Goal: Task Accomplishment & Management: Manage account settings

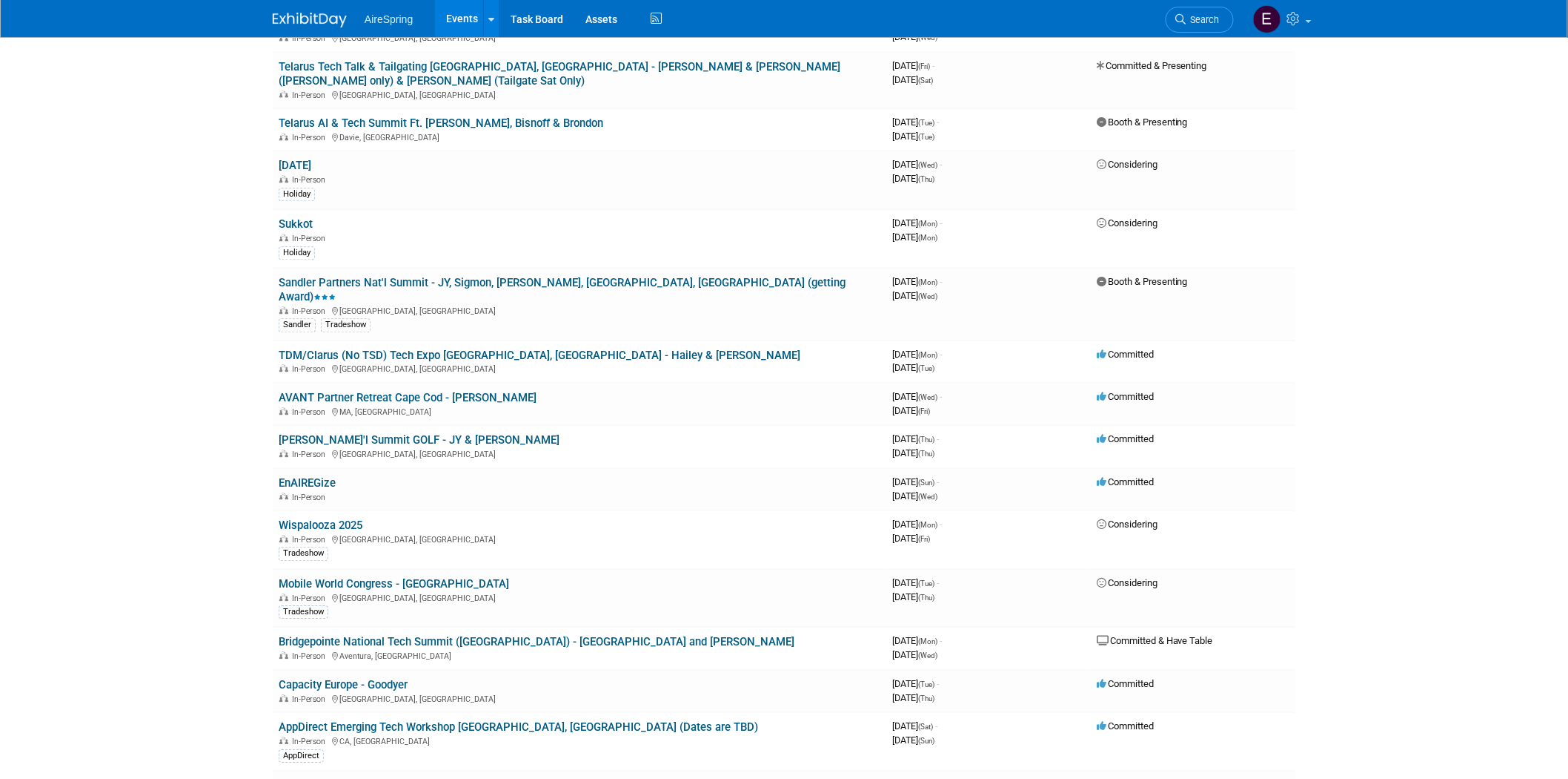
scroll to position [1483, 0]
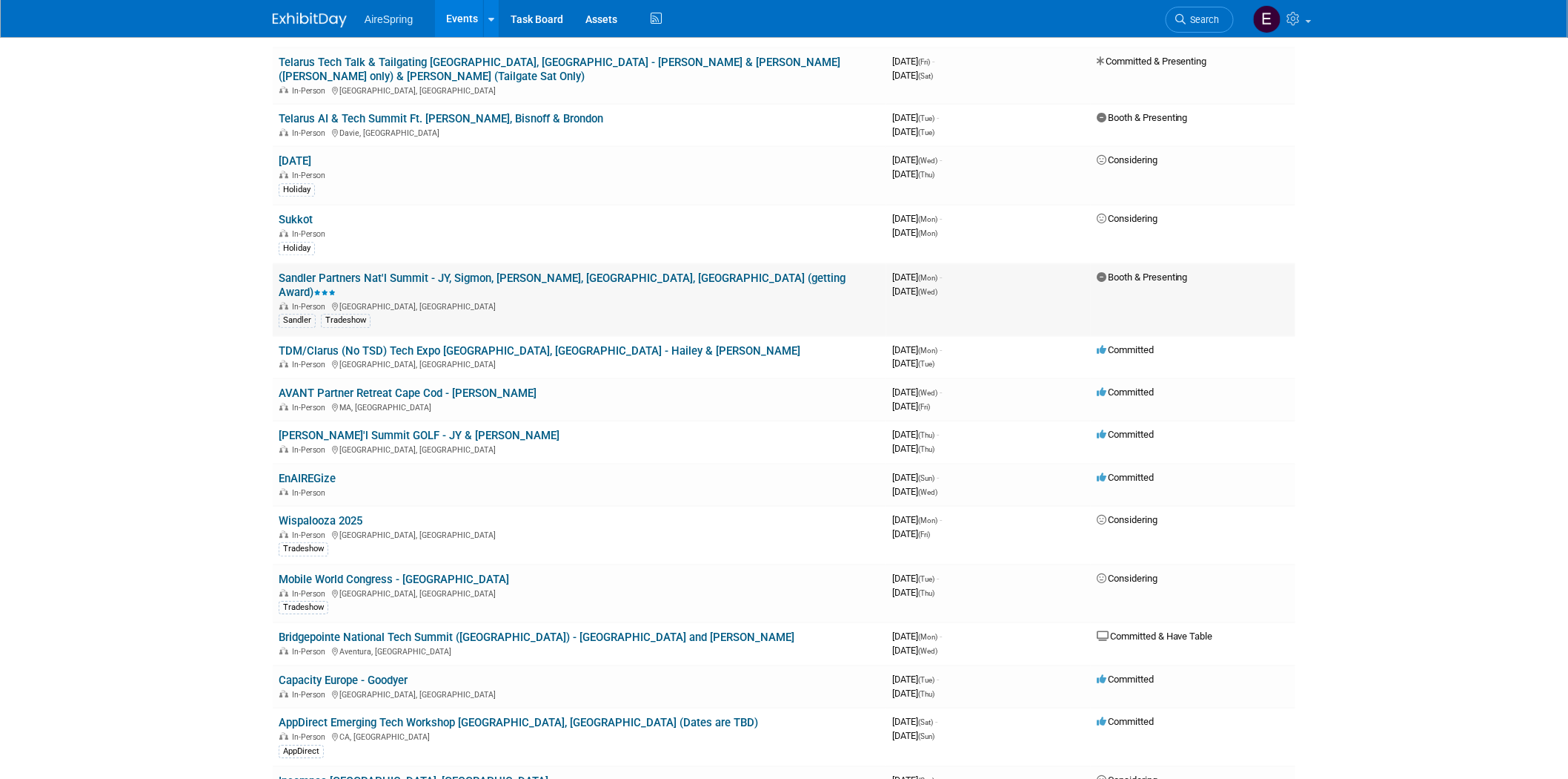
click at [538, 271] on link "Sandler Partners Nat'l Summit - JY, Sigmon, [PERSON_NAME], [GEOGRAPHIC_DATA], […" at bounding box center [562, 285] width 567 height 27
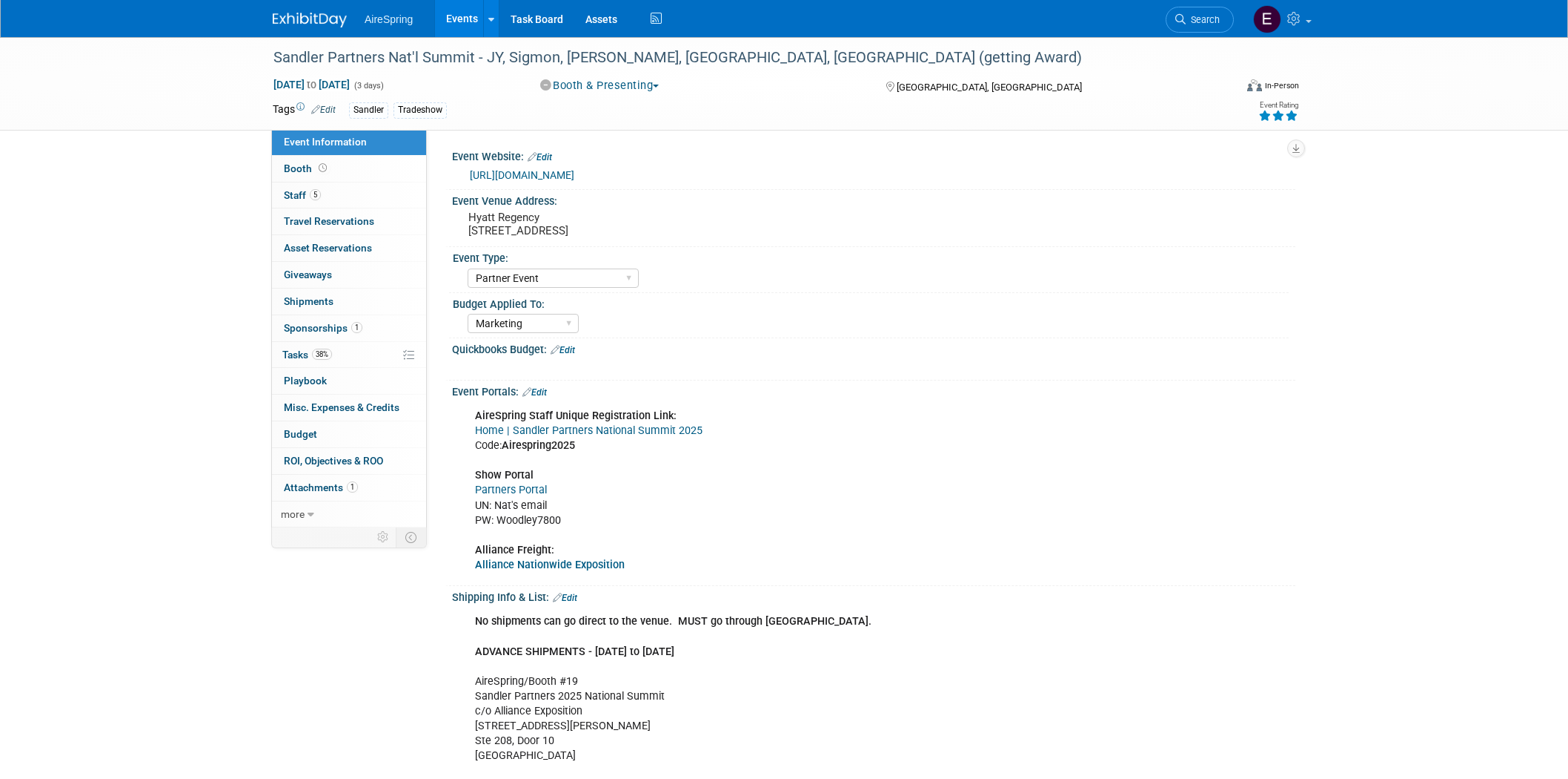
select select "Partner Event"
select select "Marketing"
click at [567, 172] on link "https://summit.sandlerpartners.com/2025" at bounding box center [521, 174] width 104 height 12
click at [530, 15] on link "Task Board" at bounding box center [537, 18] width 75 height 37
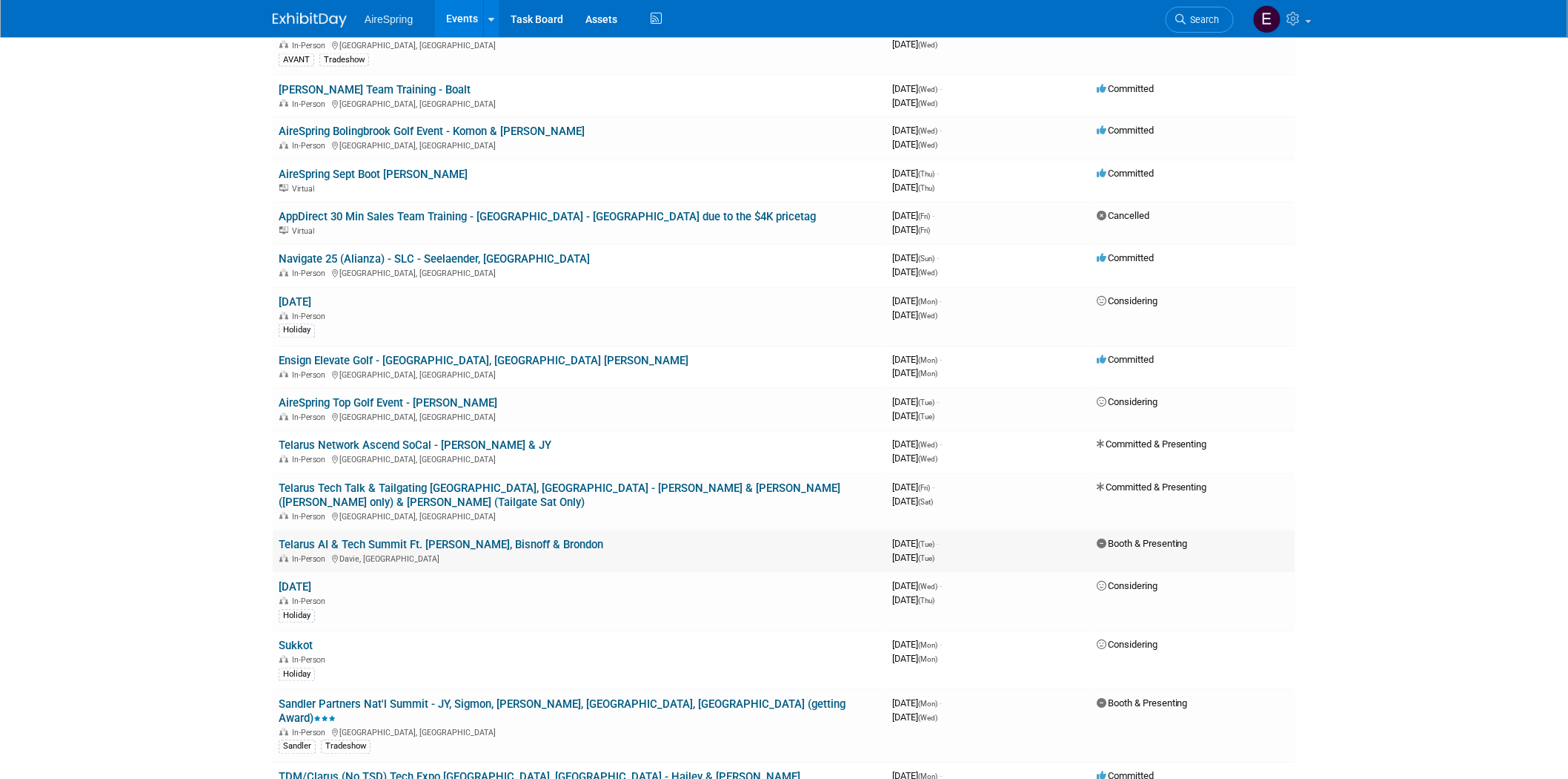
scroll to position [1071, 0]
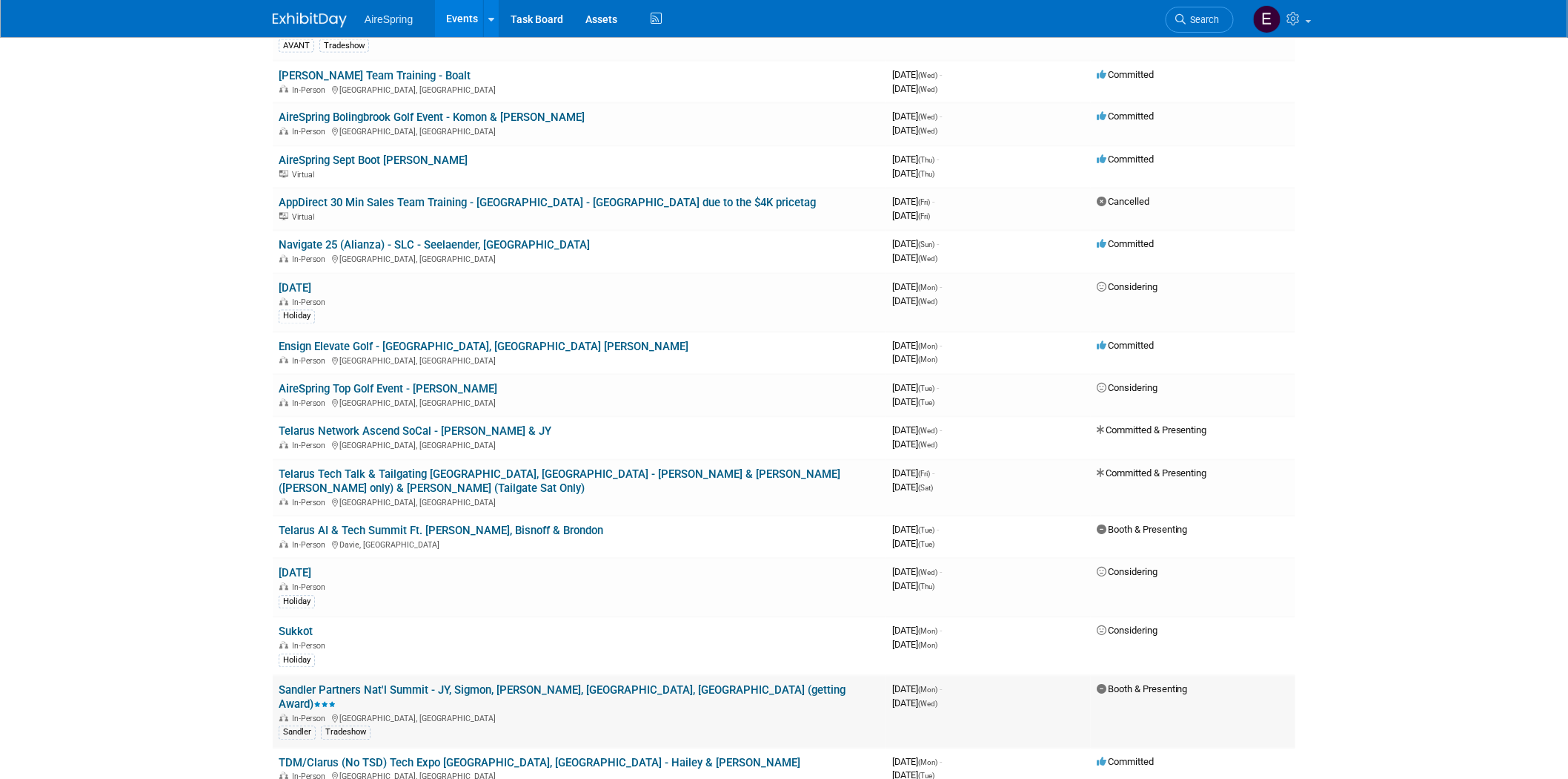
click at [518, 684] on link "Sandler Partners Nat'l Summit - JY, Sigmon, [PERSON_NAME], [GEOGRAPHIC_DATA], […" at bounding box center [562, 697] width 567 height 27
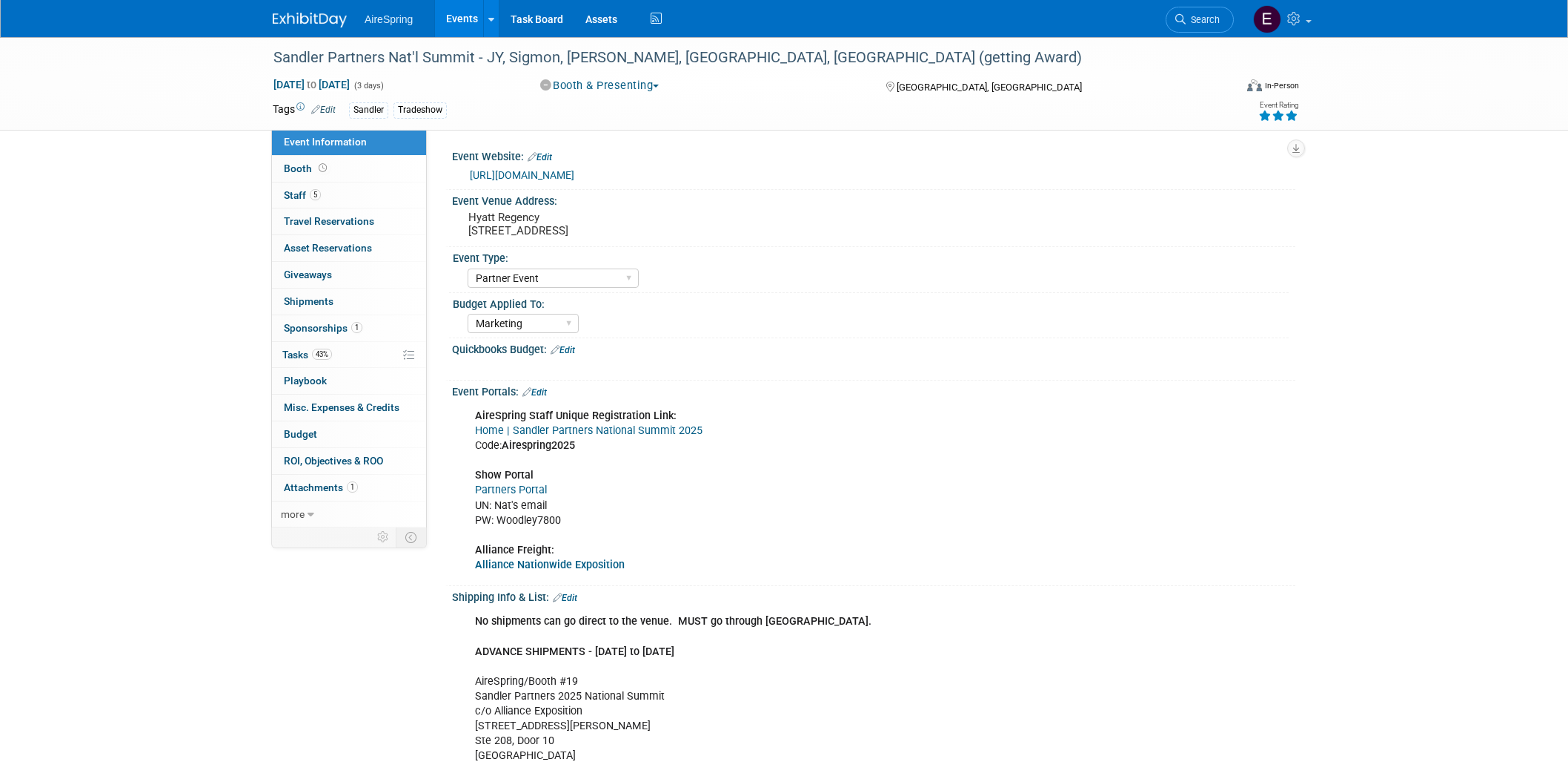
select select "Partner Event"
select select "Marketing"
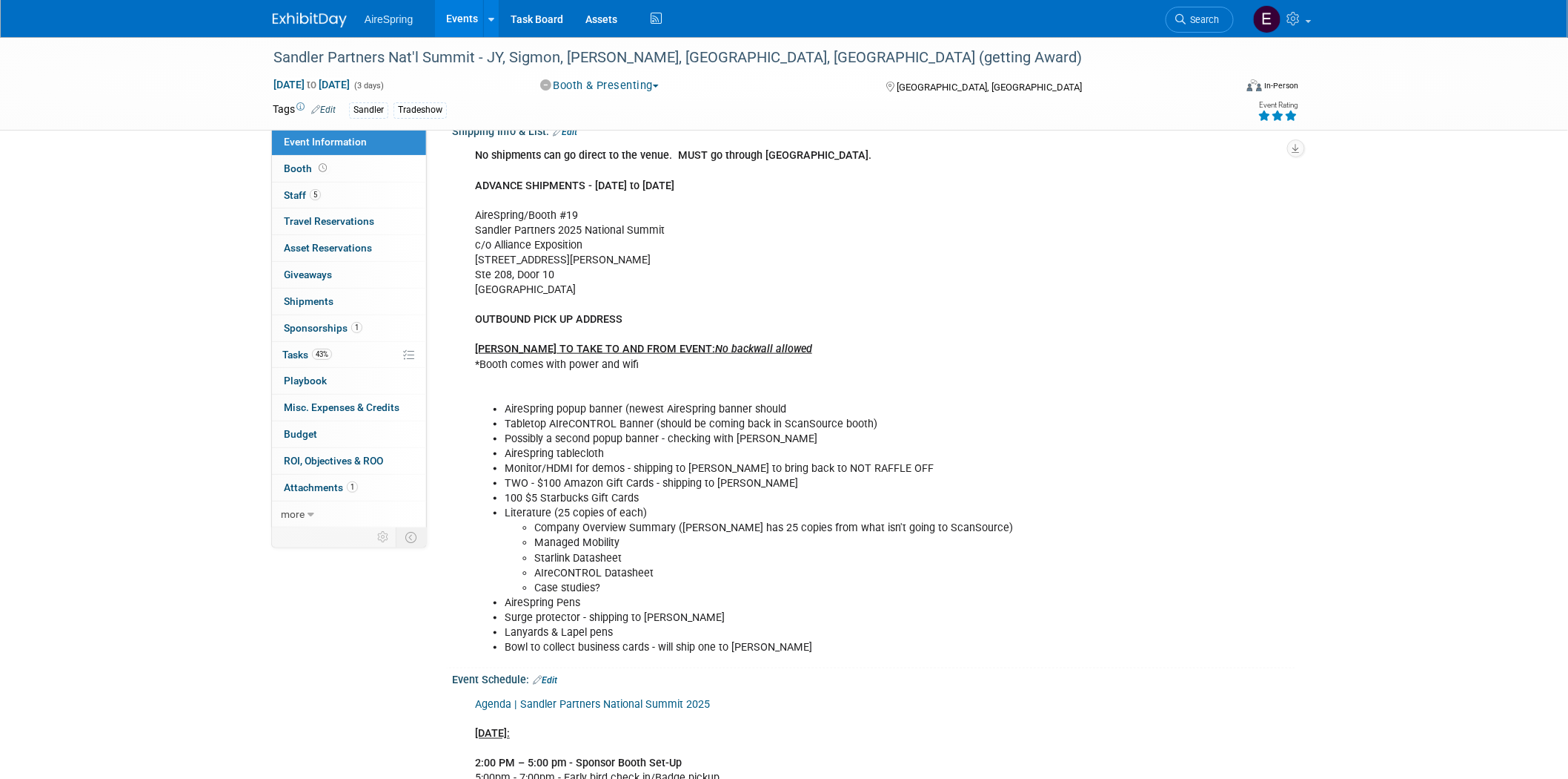
scroll to position [329, 0]
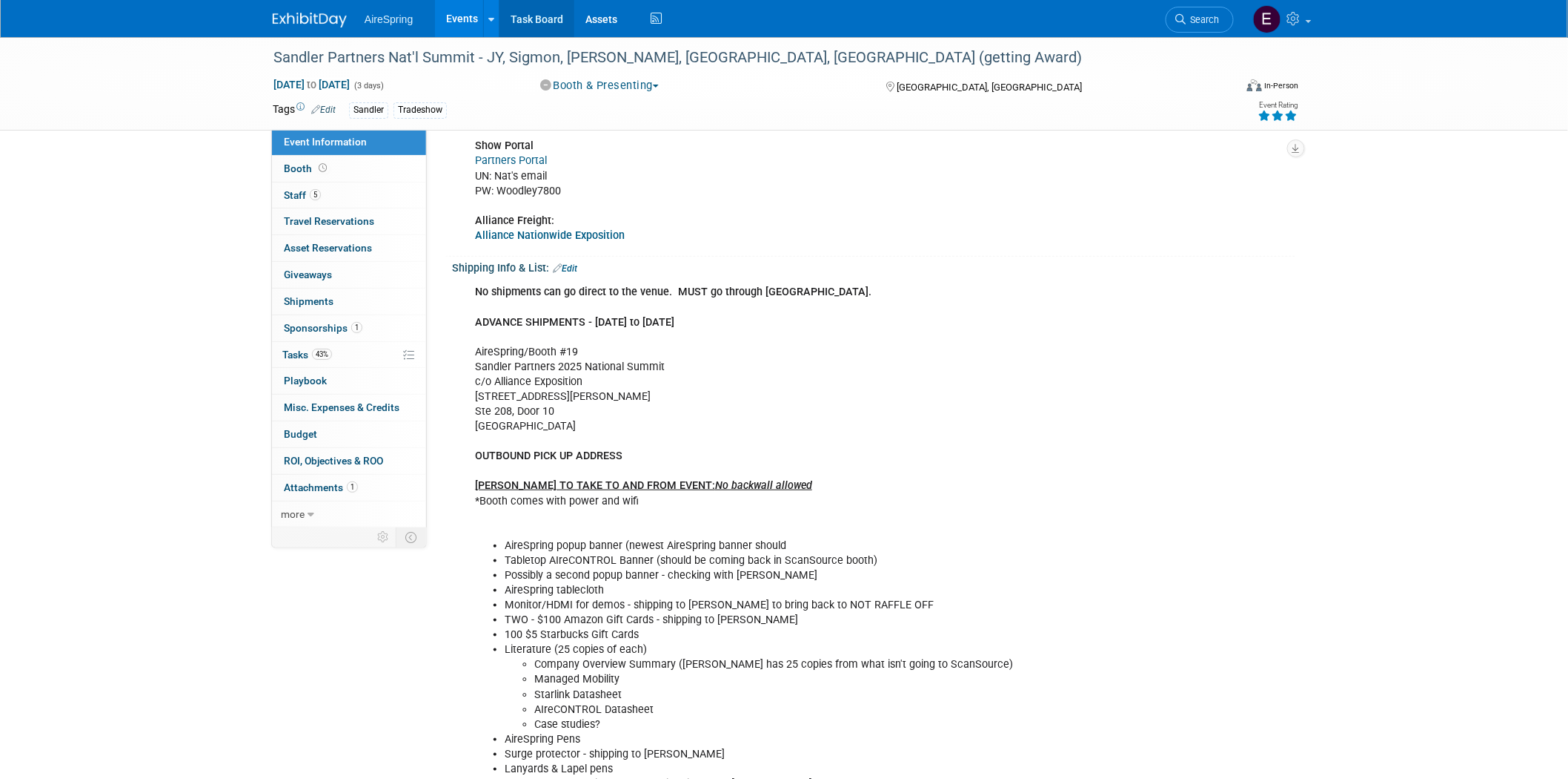
click at [547, 18] on link "Task Board" at bounding box center [537, 18] width 75 height 37
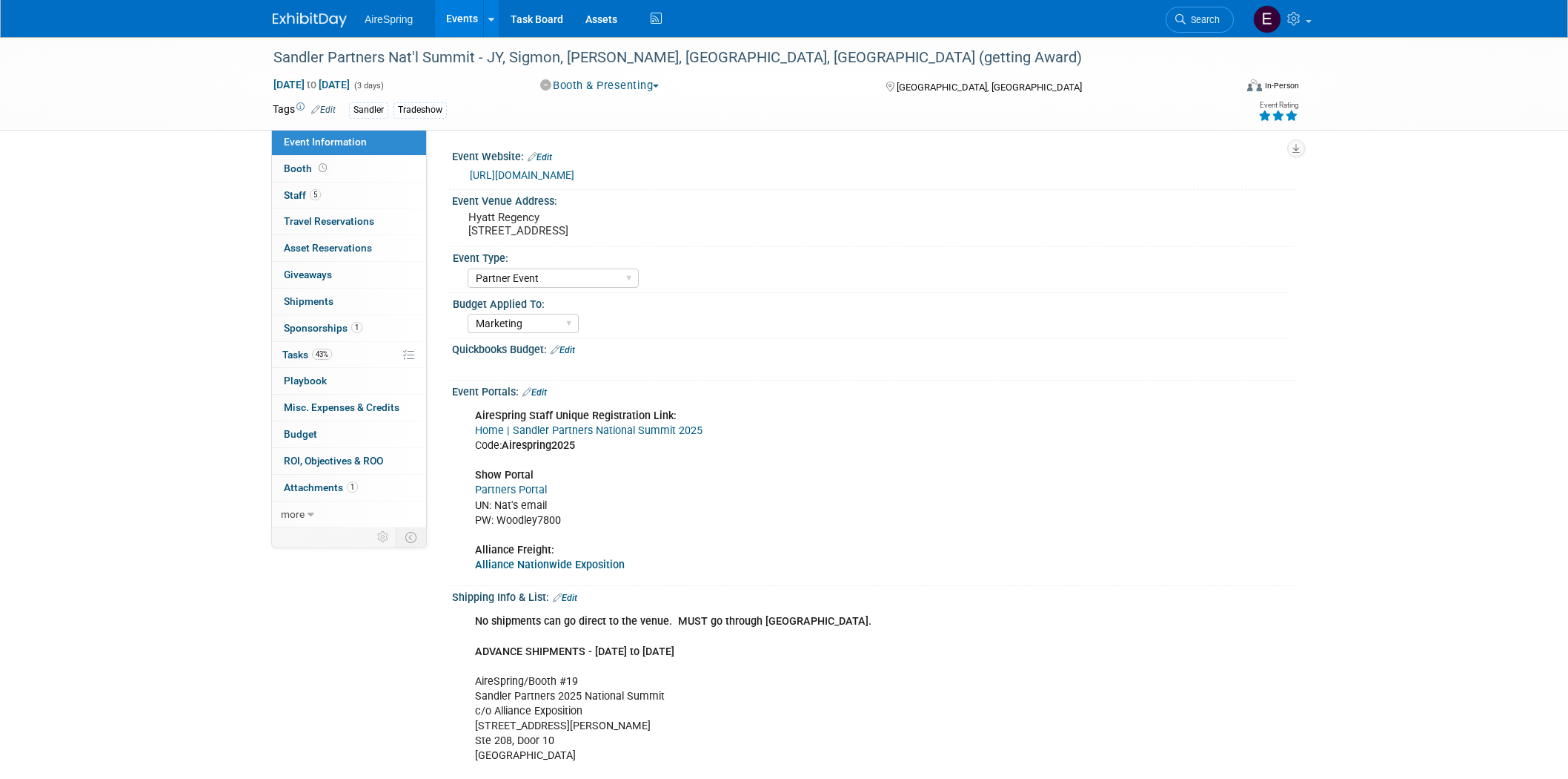
select select "Partner Event"
select select "Marketing"
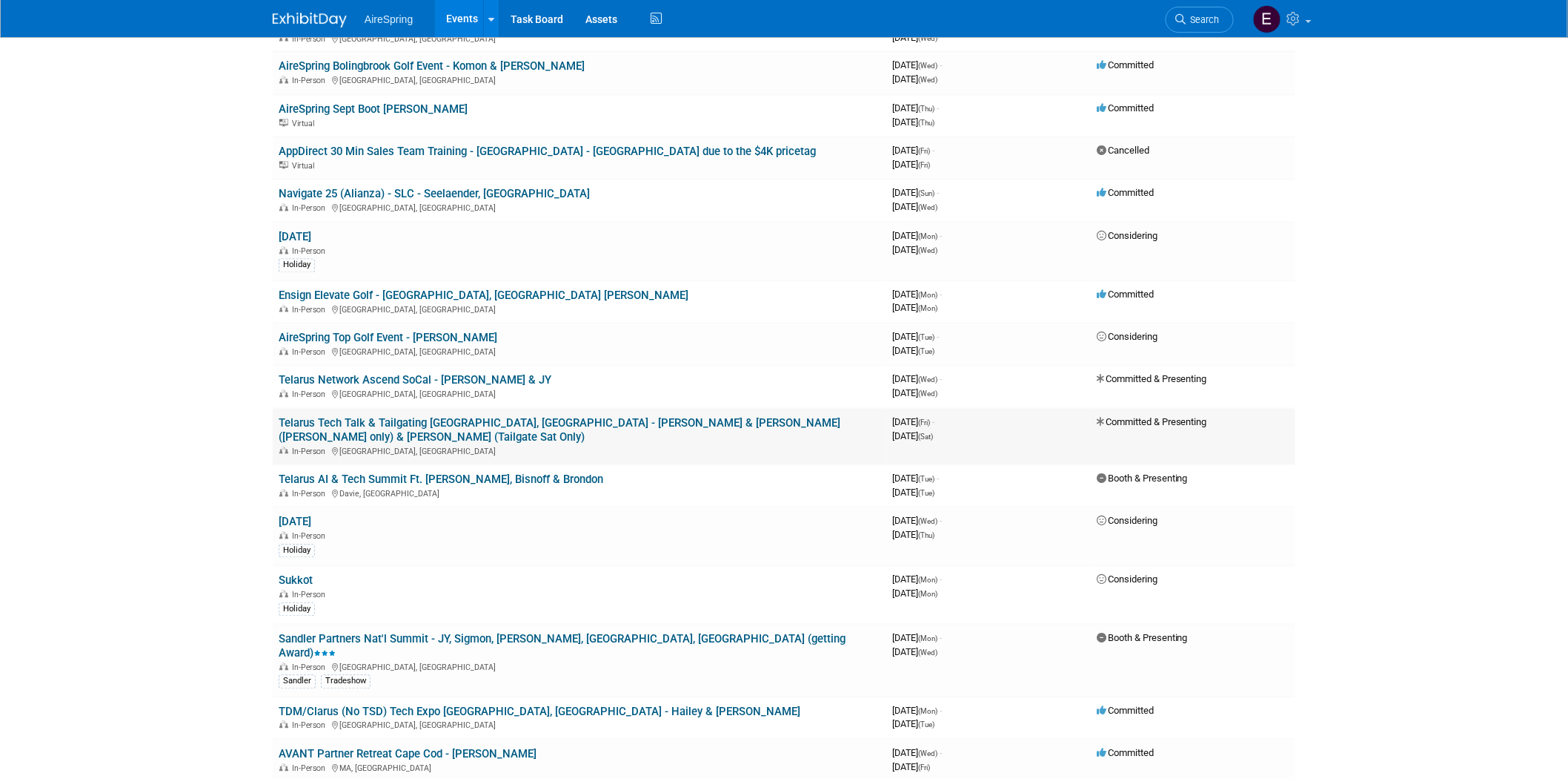
scroll to position [1235, 0]
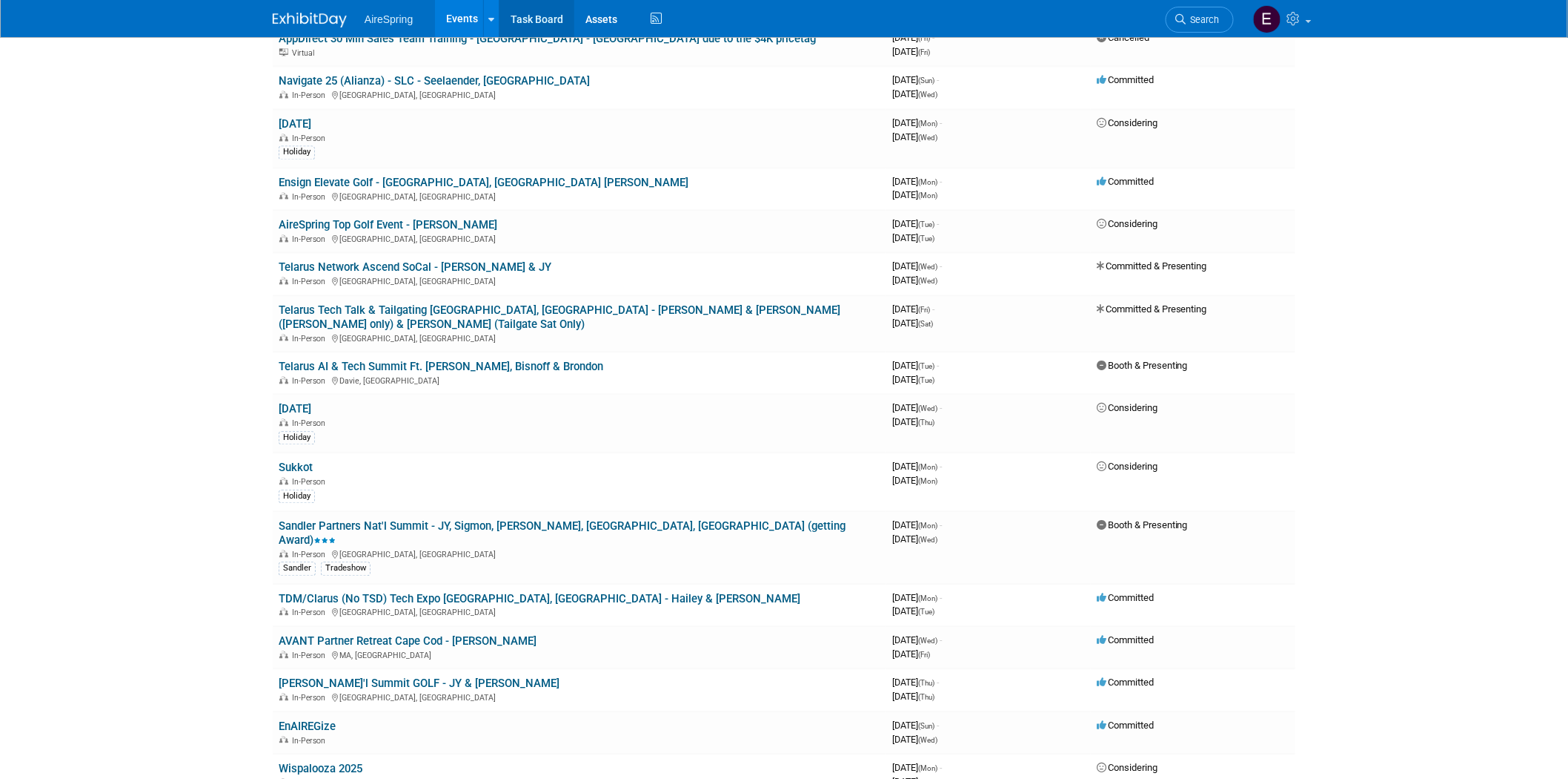
click at [536, 23] on link "Task Board" at bounding box center [537, 18] width 75 height 37
click at [424, 519] on link "Sandler Partners Nat'l Summit - JY, Sigmon, [PERSON_NAME], [GEOGRAPHIC_DATA], […" at bounding box center [562, 532] width 567 height 27
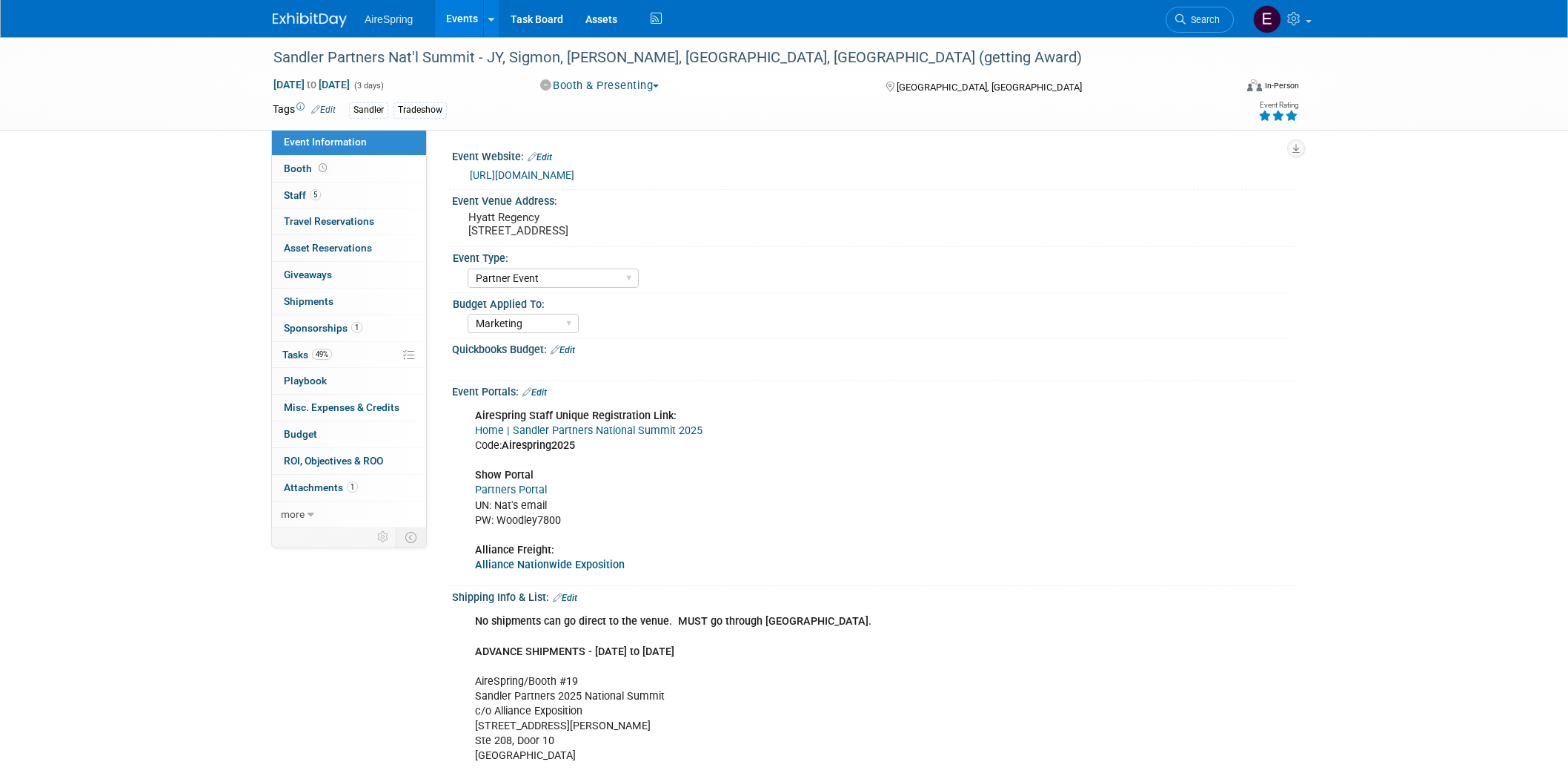
select select "Partner Event"
select select "Marketing"
drag, startPoint x: 272, startPoint y: 54, endPoint x: 478, endPoint y: 54, distance: 206.0
click at [478, 54] on div "Sandler Partners Nat'l Summit - JY, Sigmon, [PERSON_NAME], [GEOGRAPHIC_DATA], […" at bounding box center [740, 57] width 944 height 26
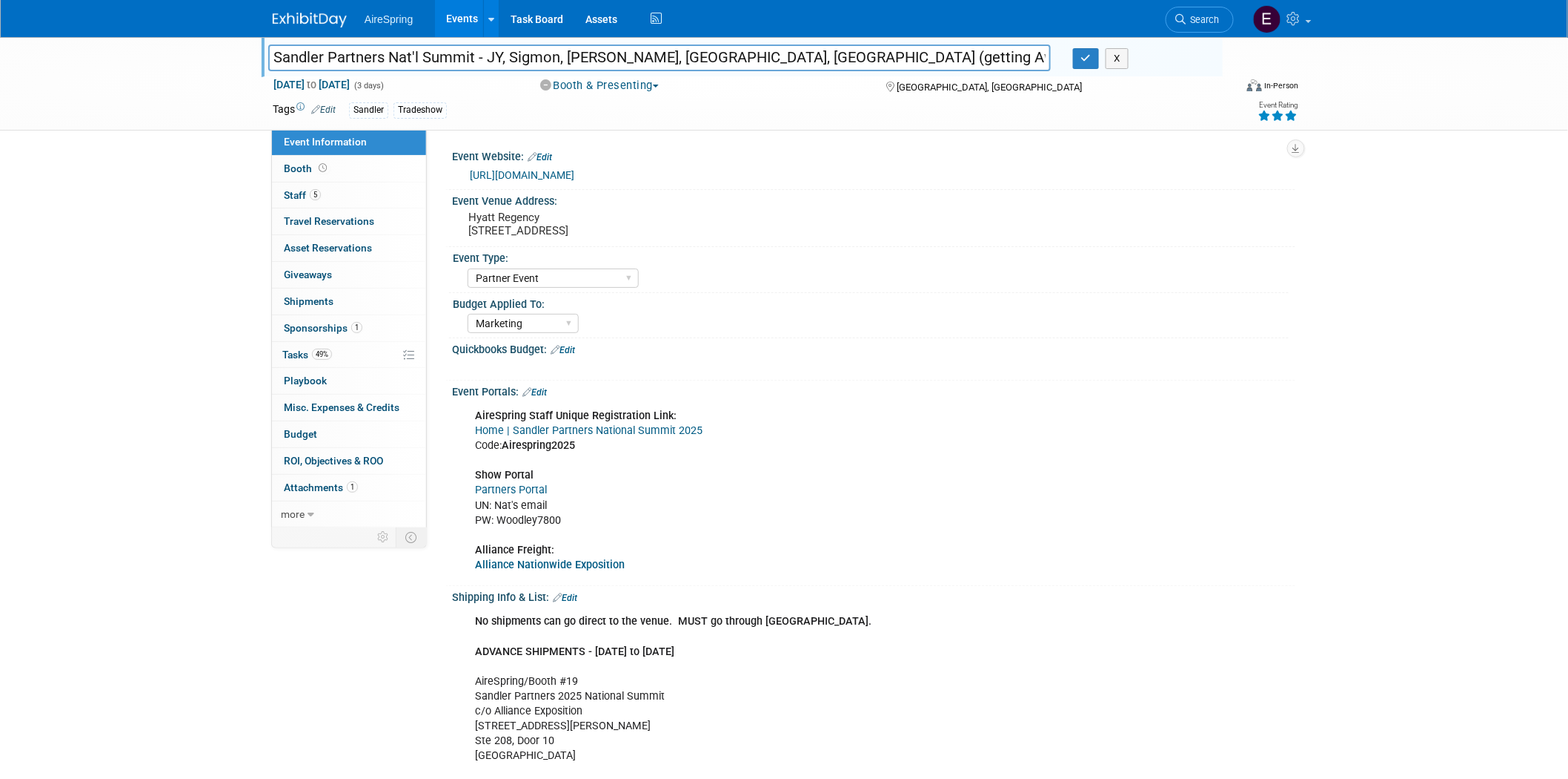
drag, startPoint x: 268, startPoint y: 54, endPoint x: 473, endPoint y: 59, distance: 205.1
click at [473, 59] on input "Sandler Partners Nat'l Summit - JY, Sigmon, [PERSON_NAME], [GEOGRAPHIC_DATA], […" at bounding box center [659, 57] width 782 height 26
drag, startPoint x: 536, startPoint y: 16, endPoint x: 543, endPoint y: 38, distance: 23.1
click at [536, 15] on link "Task Board" at bounding box center [537, 18] width 75 height 37
